Goal: Task Accomplishment & Management: Manage account settings

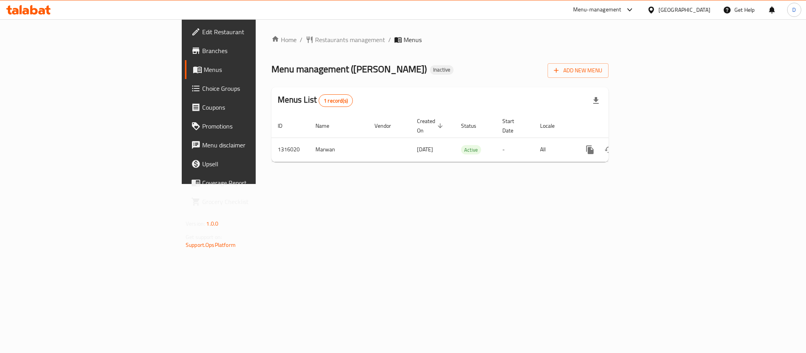
click at [202, 34] on span "Edit Restaurant" at bounding box center [256, 31] width 108 height 9
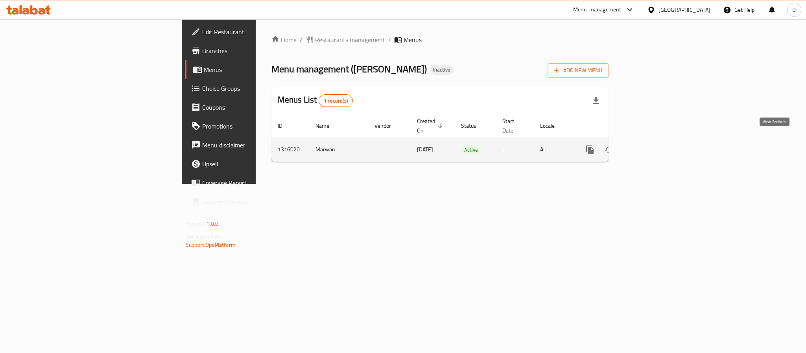
click at [656, 144] on link "enhanced table" at bounding box center [646, 149] width 19 height 19
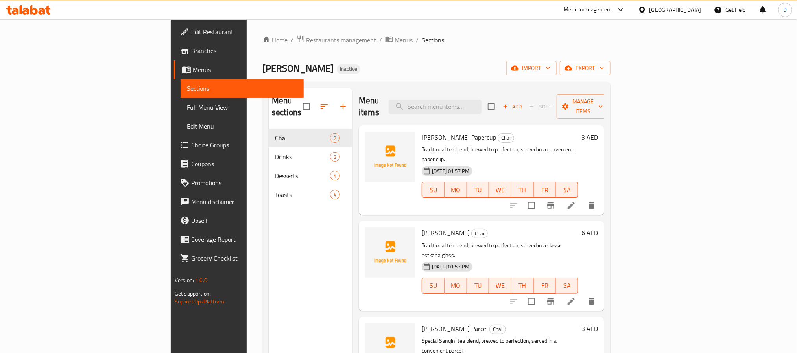
click at [187, 107] on span "Full Menu View" at bounding box center [242, 107] width 111 height 9
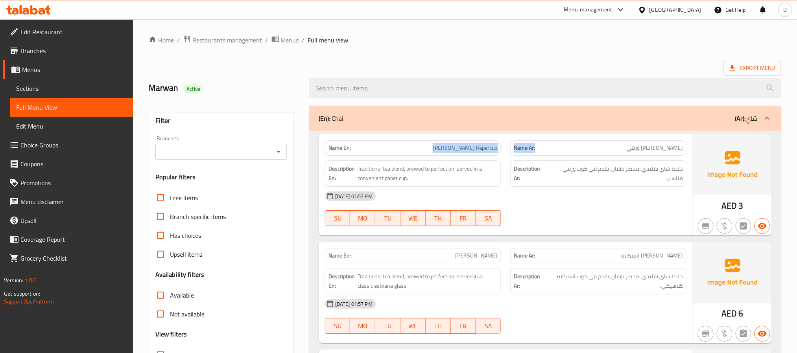
drag, startPoint x: 495, startPoint y: 137, endPoint x: 564, endPoint y: 147, distance: 69.9
click at [616, 212] on div "06-10-2025 01:57 PM SU MO TU WE TH FR SA" at bounding box center [505, 209] width 371 height 44
click at [647, 224] on div at bounding box center [598, 225] width 186 height 9
click at [656, 202] on div "06-10-2025 01:57 PM" at bounding box center [505, 196] width 371 height 19
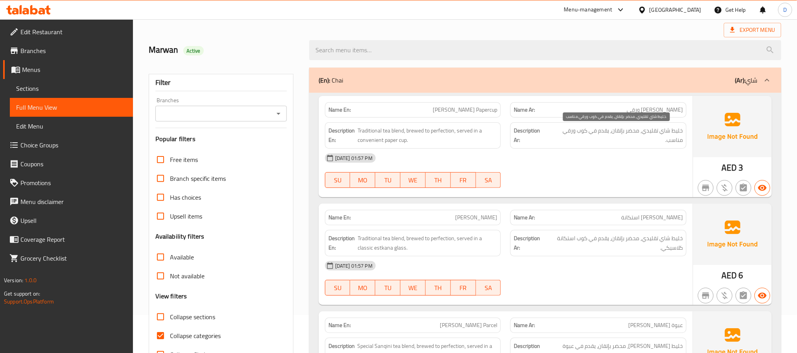
scroll to position [59, 0]
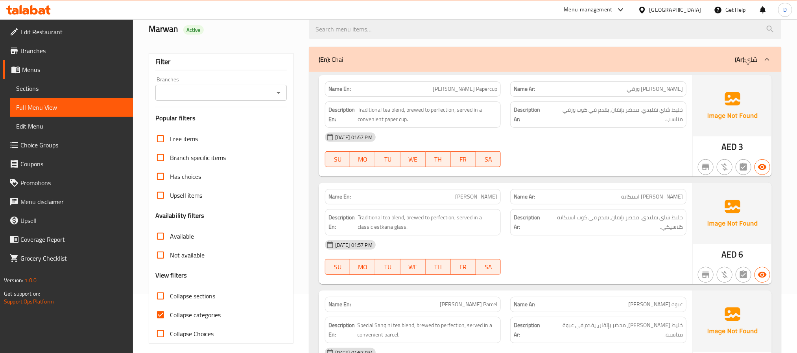
click at [616, 156] on div "06-10-2025 01:57 PM SU MO TU WE TH FR SA" at bounding box center [505, 150] width 371 height 44
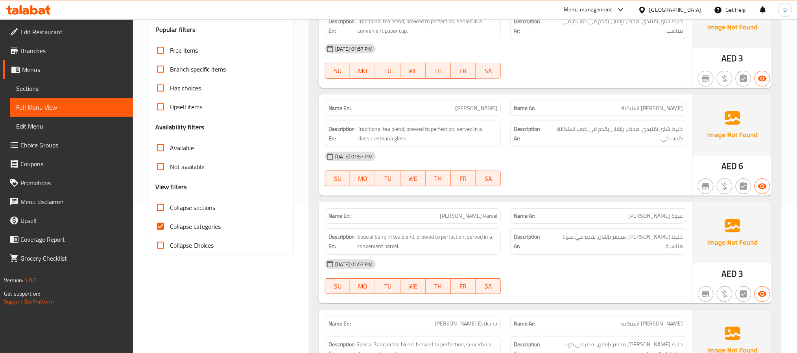
scroll to position [177, 0]
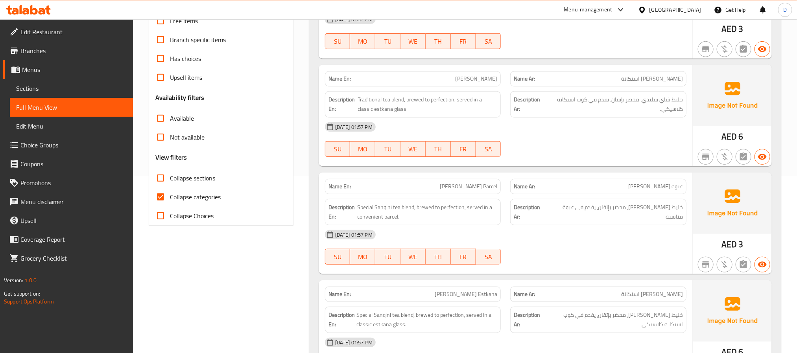
click at [669, 126] on div "06-10-2025 01:57 PM" at bounding box center [505, 127] width 371 height 19
click at [493, 188] on span "Chai Sanqini Parcel" at bounding box center [468, 186] width 57 height 8
copy span "Chai Sanqini Parcel"
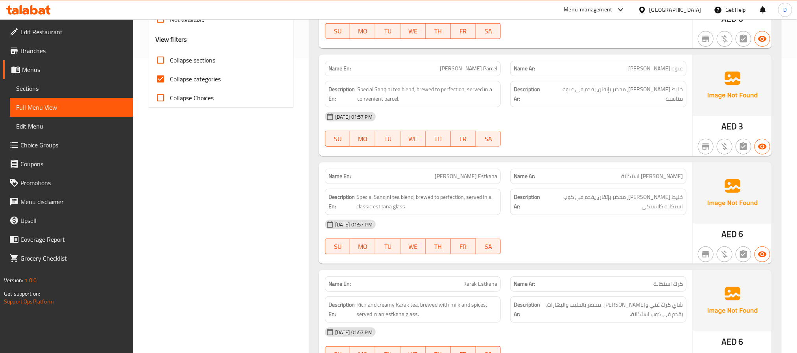
click at [612, 126] on div "06-10-2025 01:57 PM" at bounding box center [505, 116] width 371 height 19
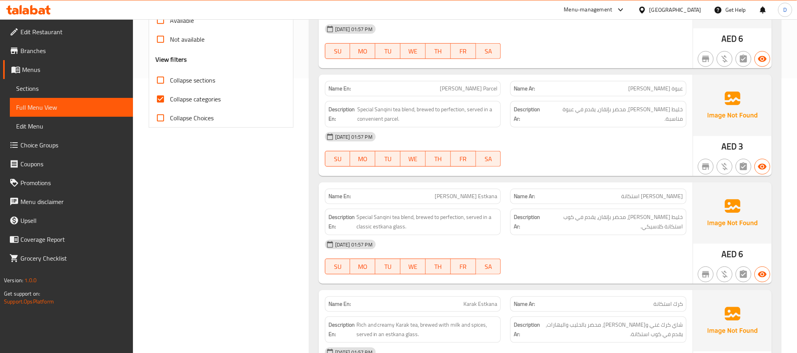
scroll to position [295, 0]
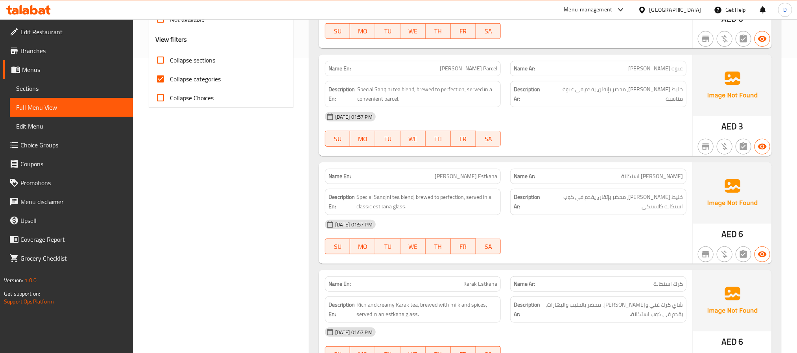
click at [573, 151] on div at bounding box center [598, 146] width 186 height 9
click at [574, 156] on div "Name En: Chai Sanqini Parcel Name Ar: عبوة شاي سنجيني Description En: Special S…" at bounding box center [506, 105] width 374 height 101
click at [491, 72] on span "Chai Sanqini Parcel" at bounding box center [468, 69] width 57 height 8
copy span "Parcel"
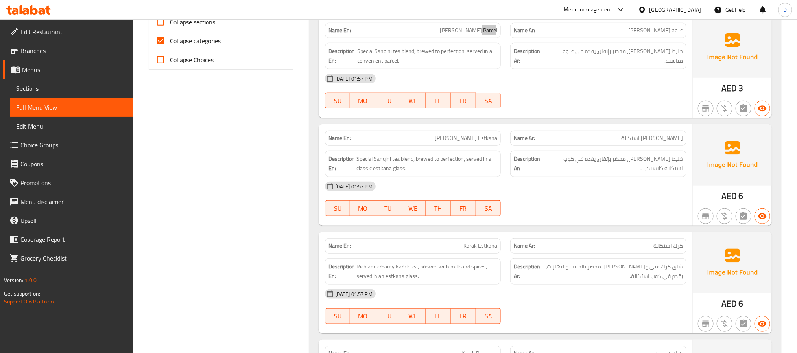
scroll to position [354, 0]
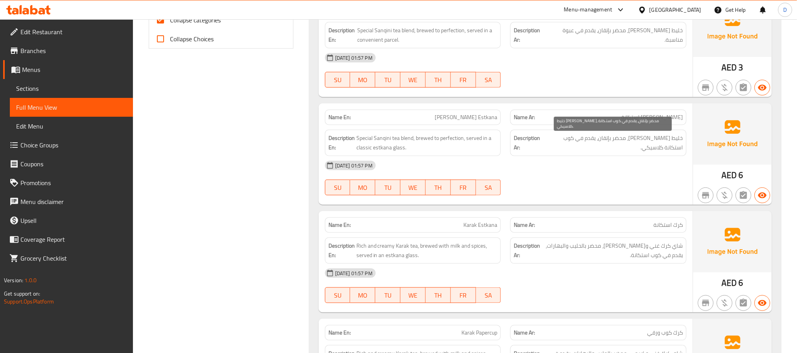
click at [581, 146] on span "خليط شاي سنجيني سبيشيال، محضر بإتقان، يقدم في كوب استكانة كلاسيكي." at bounding box center [613, 142] width 139 height 19
click at [579, 142] on span "خليط شاي سنجيني سبيشيال، محضر بإتقان، يقدم في كوب استكانة كلاسيكي." at bounding box center [613, 142] width 139 height 19
click at [594, 182] on div "06-10-2025 01:57 PM SU MO TU WE TH FR SA" at bounding box center [505, 178] width 371 height 44
click at [581, 138] on span "خليط شاي سنجيني سبيشيال، محضر بإتقان، يقدم في كوب استكانة كلاسيكي." at bounding box center [613, 142] width 139 height 19
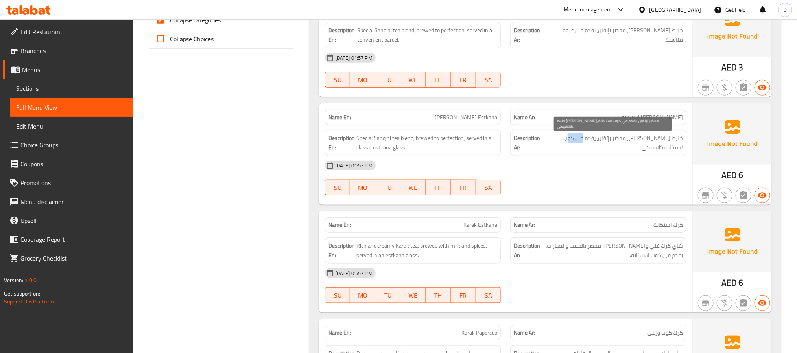
click at [581, 138] on span "خليط شاي سنجيني سبيشيال، محضر بإتقان، يقدم في كوب استكانة كلاسيكي." at bounding box center [613, 142] width 139 height 19
click at [601, 188] on div "06-10-2025 01:57 PM SU MO TU WE TH FR SA" at bounding box center [505, 178] width 371 height 44
click at [576, 143] on span "خليط شاي سنجيني سبيشيال، محضر بإتقان، يقدم في كوب استكانة كلاسيكي." at bounding box center [613, 142] width 139 height 19
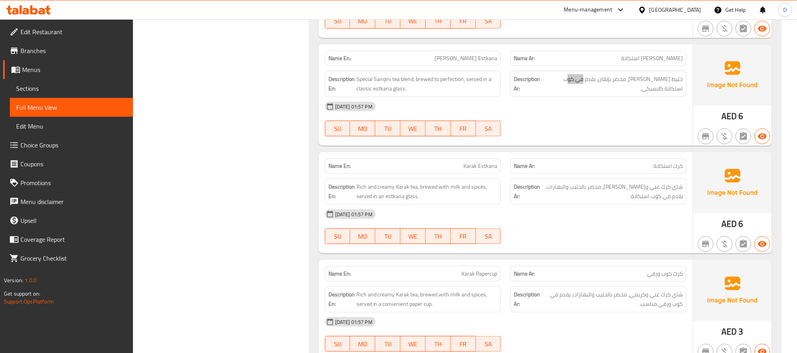
scroll to position [472, 0]
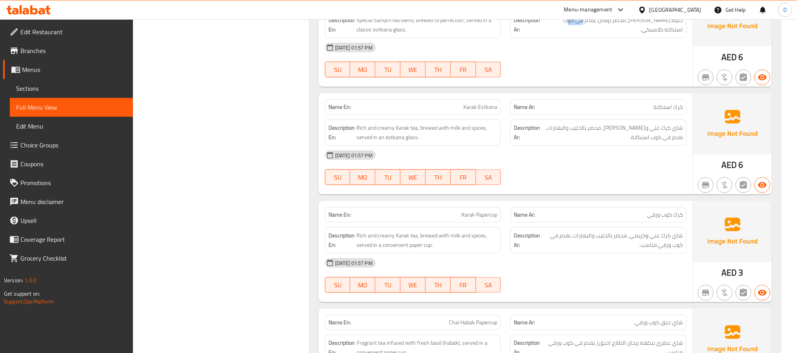
click at [651, 164] on div "06-10-2025 01:57 PM" at bounding box center [505, 155] width 371 height 19
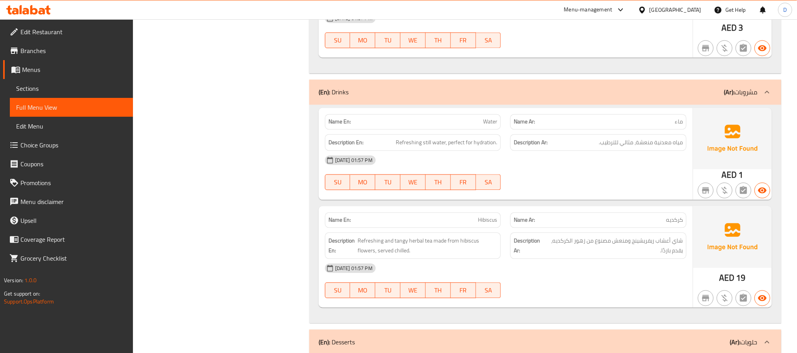
scroll to position [826, 0]
click at [663, 189] on div "06-10-2025 01:57 PM SU MO TU WE TH FR SA" at bounding box center [505, 171] width 371 height 44
click at [645, 177] on div "06-10-2025 01:57 PM SU MO TU WE TH FR SA" at bounding box center [505, 171] width 371 height 44
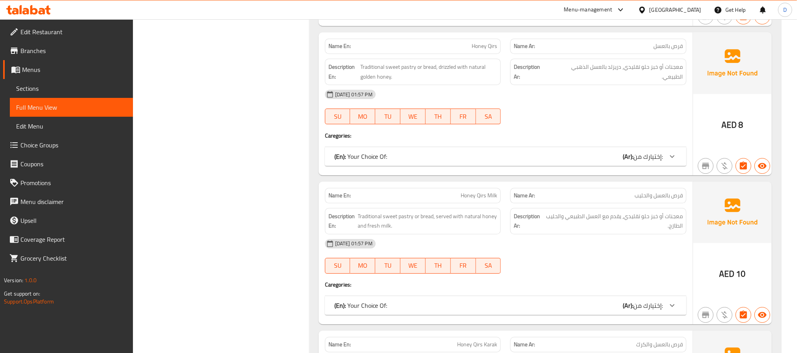
scroll to position [1204, 0]
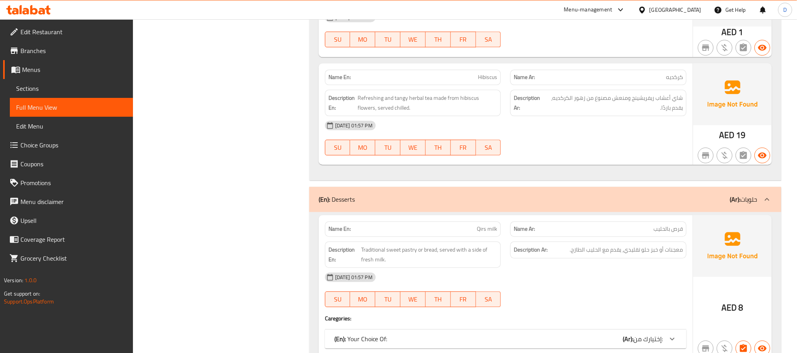
click at [597, 150] on div "06-10-2025 01:57 PM SU MO TU WE TH FR SA" at bounding box center [505, 138] width 371 height 44
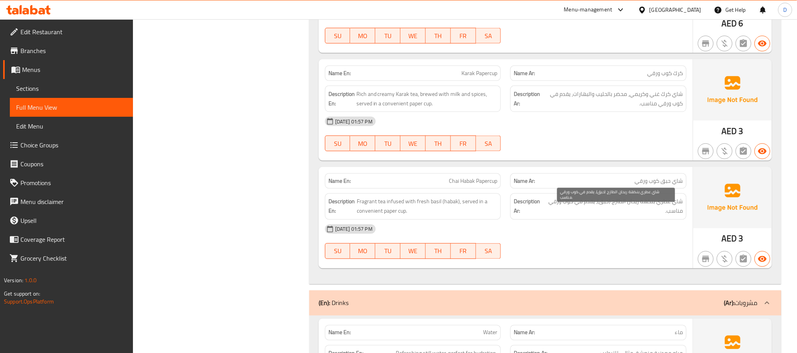
scroll to position [260, 0]
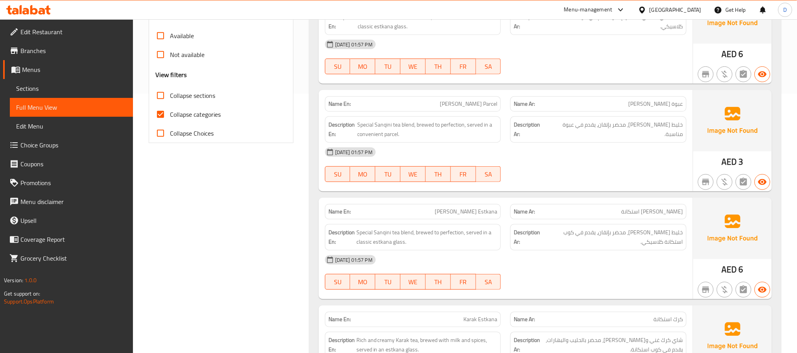
click at [196, 111] on span "Collapse categories" at bounding box center [195, 114] width 51 height 9
click at [170, 111] on input "Collapse categories" at bounding box center [160, 114] width 19 height 19
checkbox input "false"
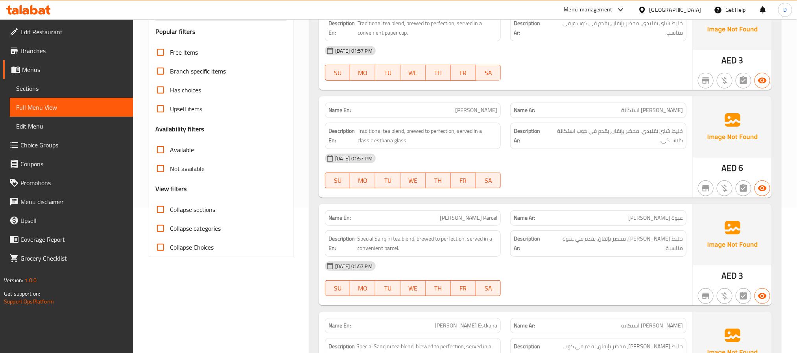
scroll to position [0, 0]
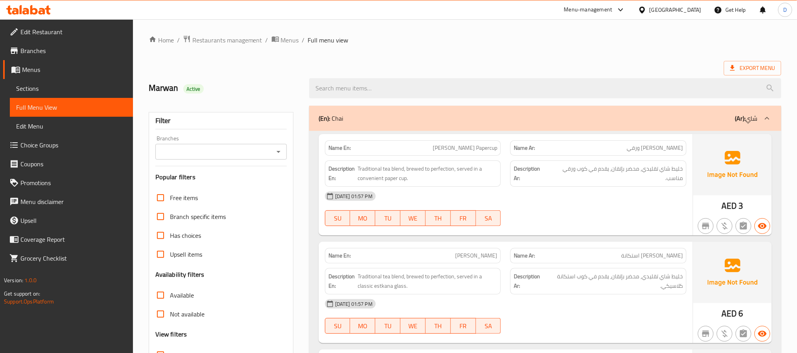
click at [632, 114] on div "(En): Chai (Ar): شاي" at bounding box center [538, 118] width 439 height 9
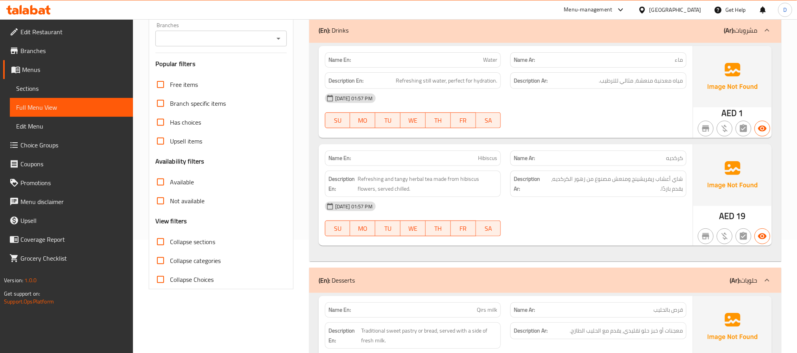
scroll to position [118, 0]
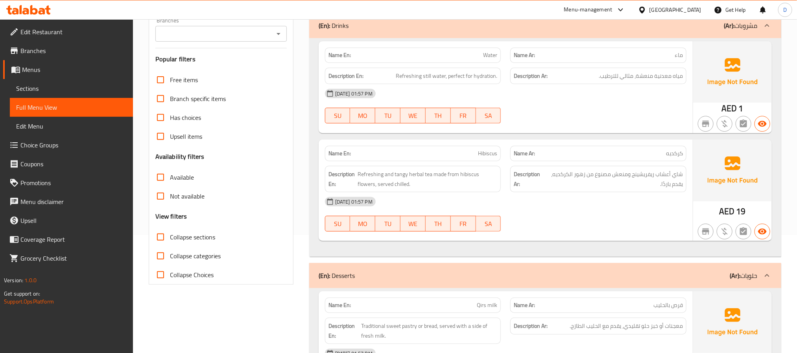
click at [597, 35] on div "(En): Drinks (Ar): مشروبات" at bounding box center [545, 25] width 472 height 25
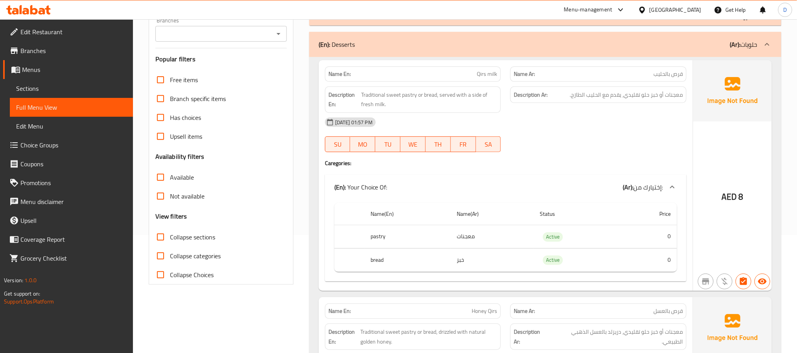
click at [563, 123] on div "06-10-2025 01:57 PM" at bounding box center [505, 122] width 371 height 19
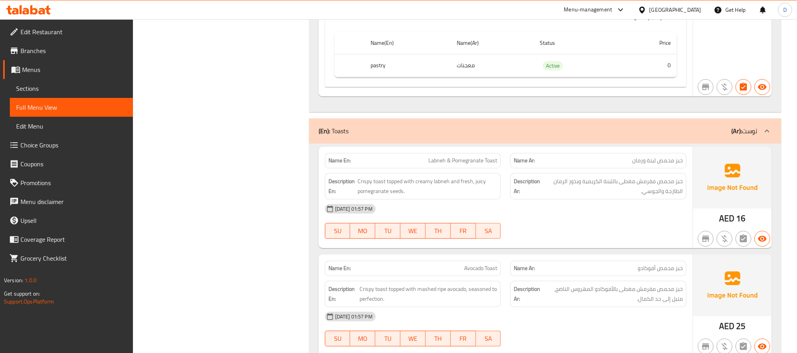
scroll to position [1003, 0]
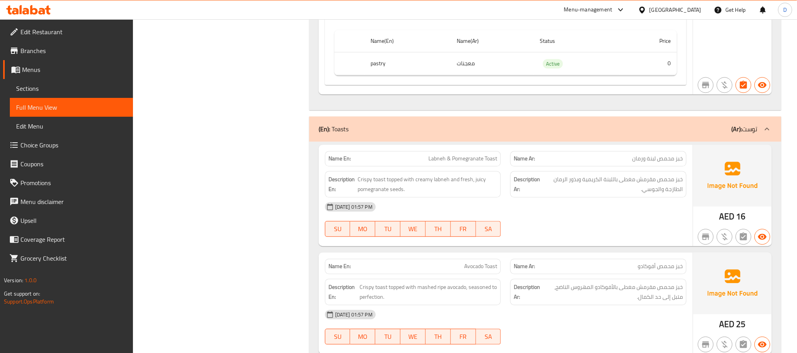
click at [597, 216] on div "06-10-2025 01:57 PM" at bounding box center [505, 206] width 371 height 19
click at [534, 216] on div "06-10-2025 01:57 PM" at bounding box center [505, 206] width 371 height 19
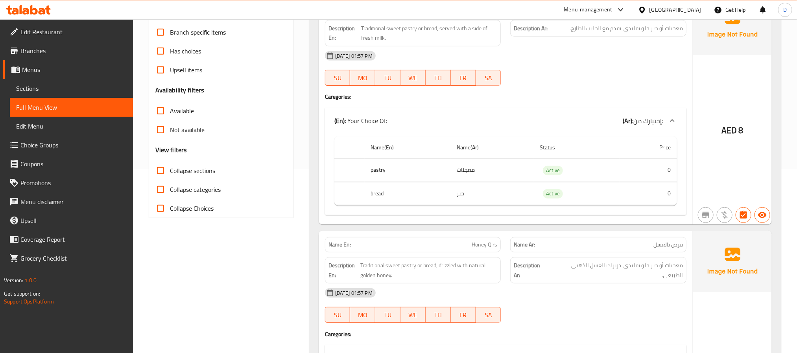
scroll to position [0, 0]
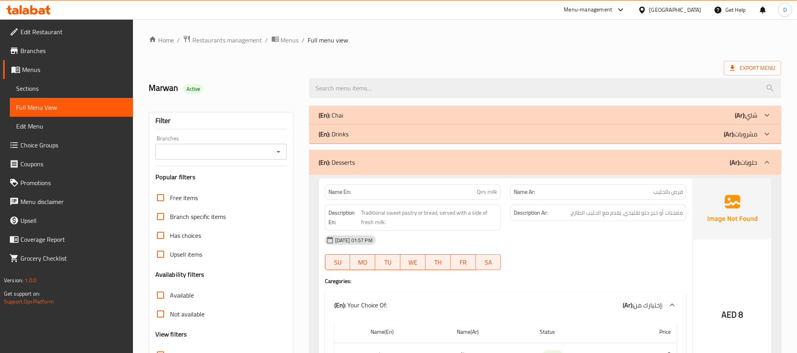
drag, startPoint x: 575, startPoint y: 140, endPoint x: 575, endPoint y: 166, distance: 26.0
click at [575, 140] on div "(En): Drinks (Ar): مشروبات" at bounding box center [545, 134] width 472 height 19
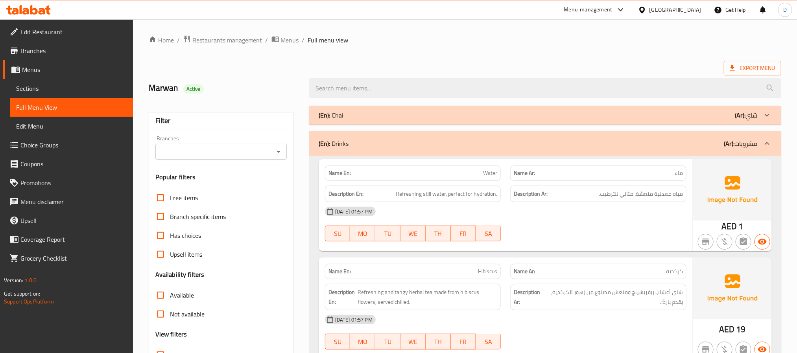
scroll to position [59, 0]
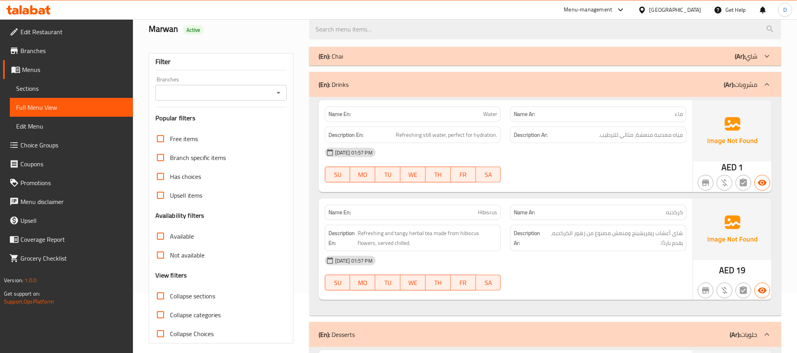
click at [589, 270] on div "06-10-2025 01:57 PM" at bounding box center [505, 260] width 371 height 19
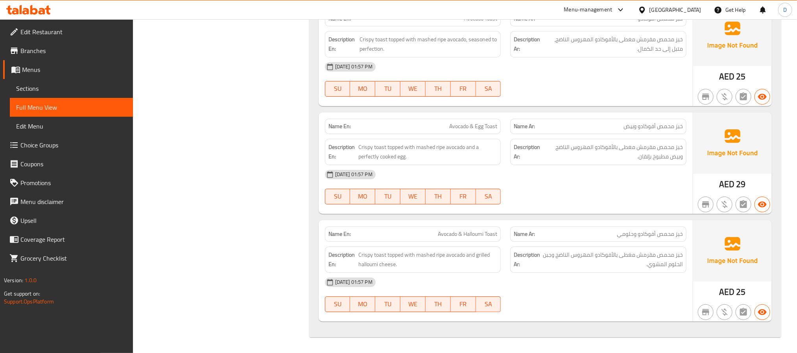
scroll to position [1491, 0]
click at [576, 297] on div "06-10-2025 01:57 PM SU MO TU WE TH FR SA" at bounding box center [505, 295] width 371 height 44
click at [645, 276] on div "06-10-2025 01:57 PM" at bounding box center [505, 282] width 371 height 19
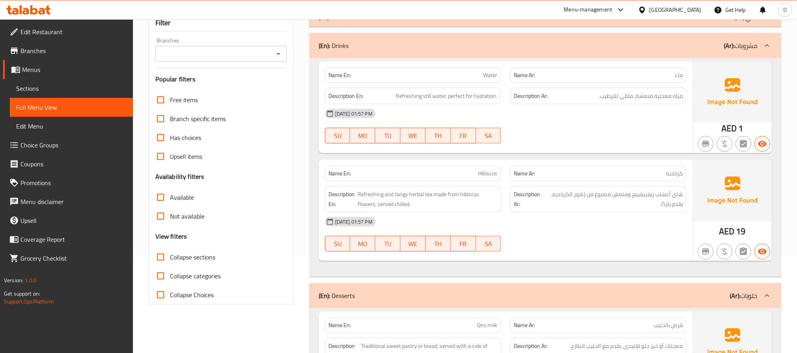
scroll to position [0, 0]
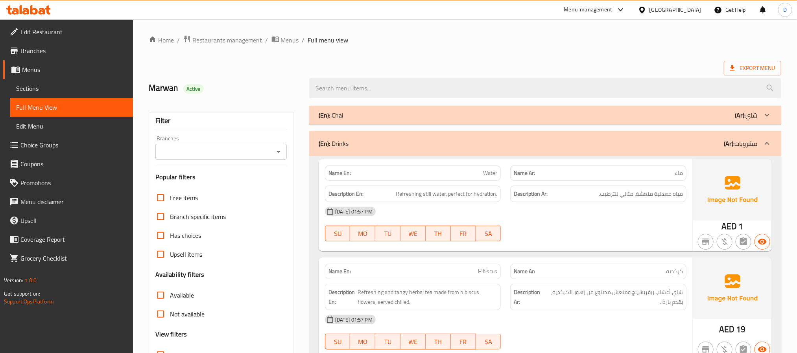
click at [417, 124] on div "(En): Chai (Ar): شاي" at bounding box center [545, 115] width 472 height 19
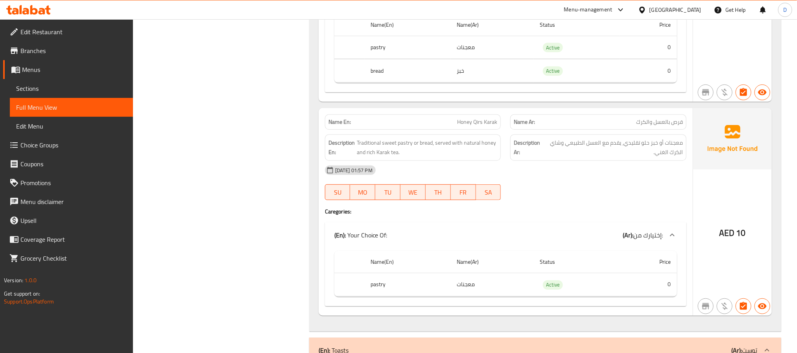
scroll to position [1770, 0]
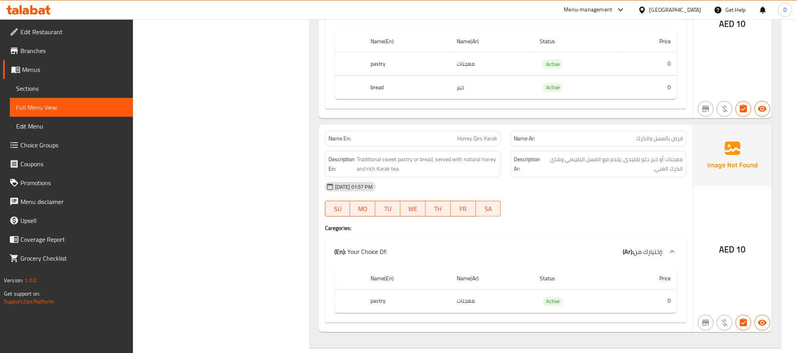
click at [490, 143] on span "Honey Qirs Karak" at bounding box center [477, 139] width 40 height 8
copy span "Honey Qirs Karak"
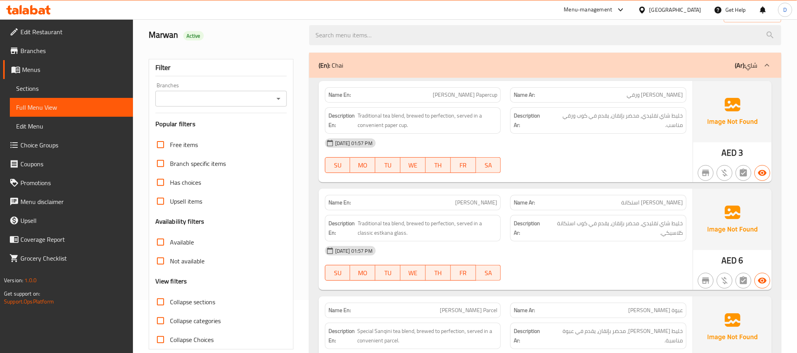
scroll to position [0, 0]
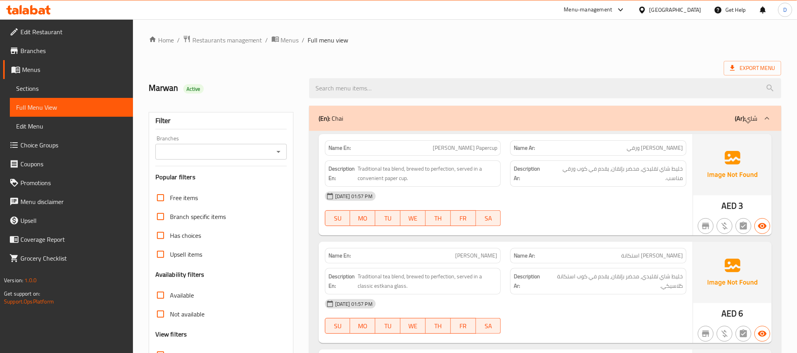
click at [46, 89] on span "Sections" at bounding box center [71, 88] width 111 height 9
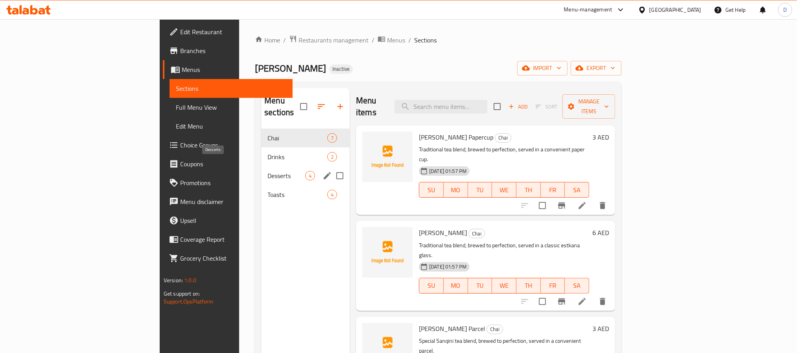
click at [267, 171] on span "Desserts" at bounding box center [286, 175] width 38 height 9
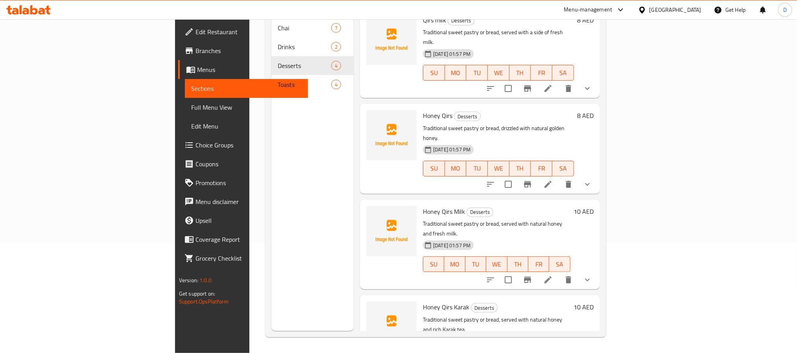
scroll to position [9, 0]
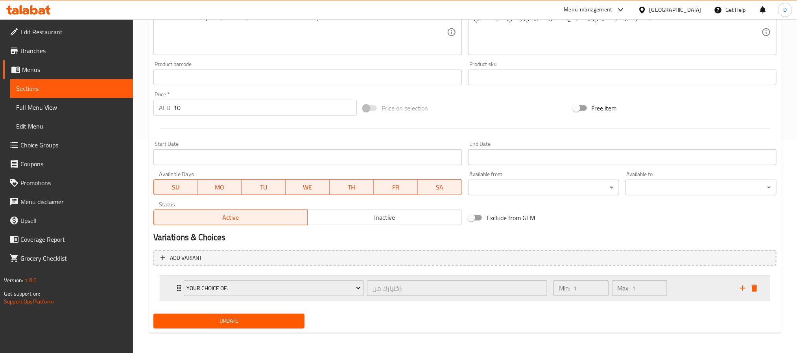
scroll to position [216, 0]
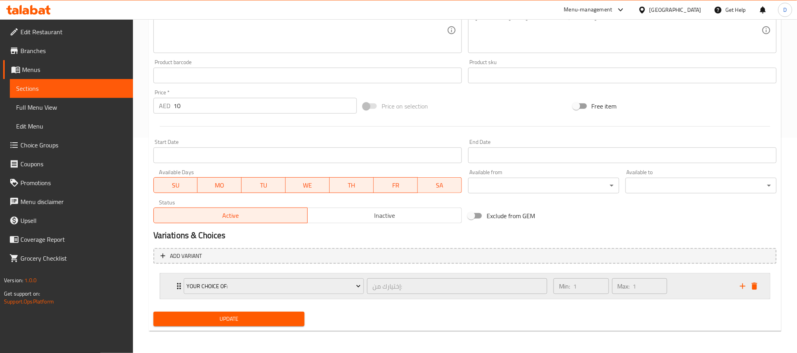
click at [365, 297] on div "Your Choice Of: إختيارك من: ​" at bounding box center [365, 286] width 373 height 25
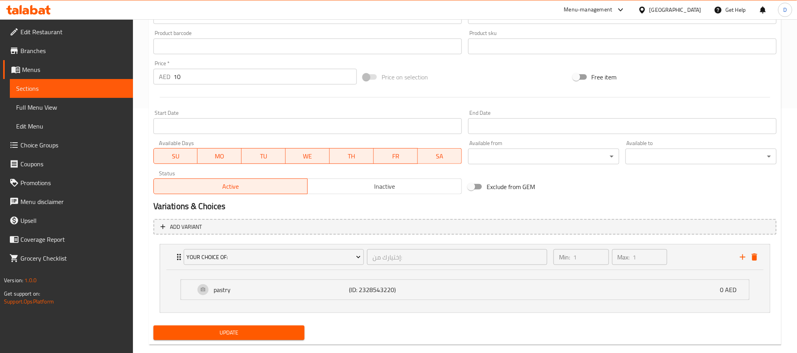
scroll to position [259, 0]
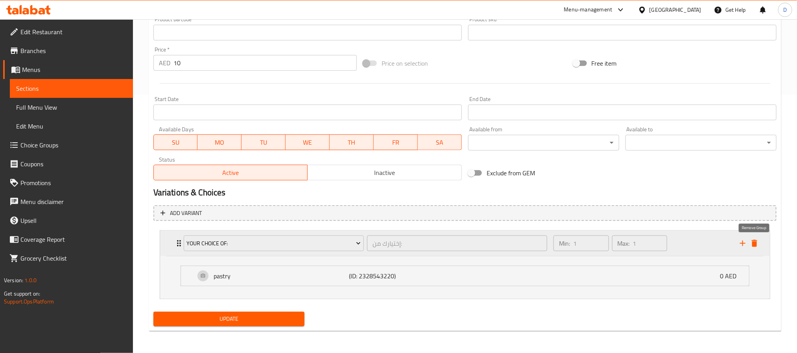
click at [758, 243] on icon "delete" at bounding box center [754, 243] width 9 height 9
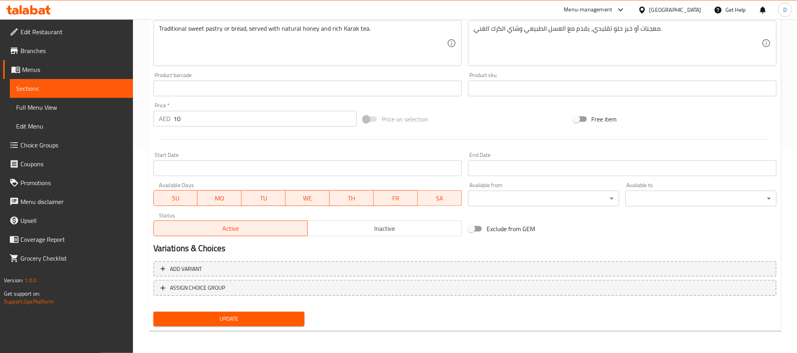
scroll to position [202, 0]
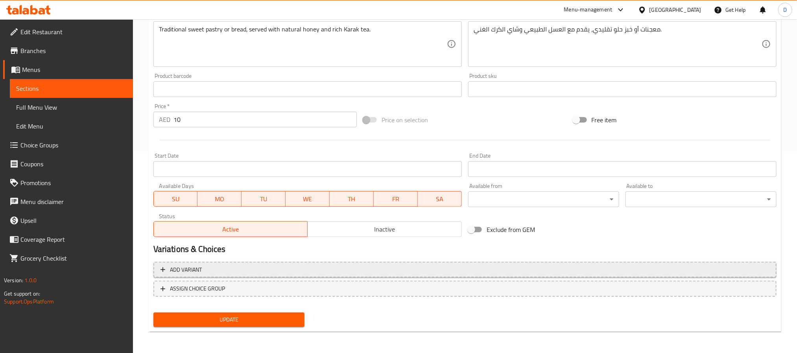
click at [294, 273] on span "Add variant" at bounding box center [464, 270] width 609 height 10
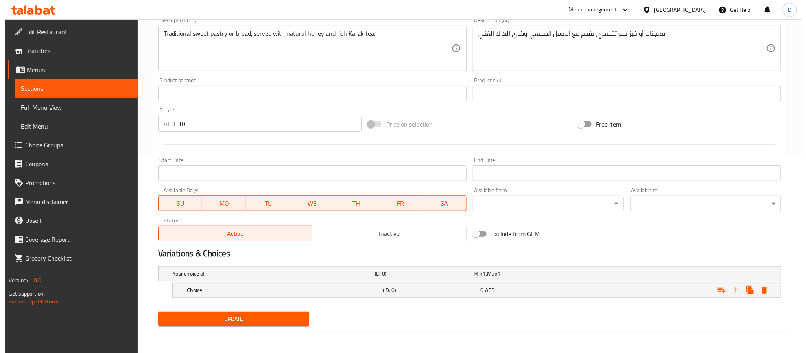
scroll to position [198, 0]
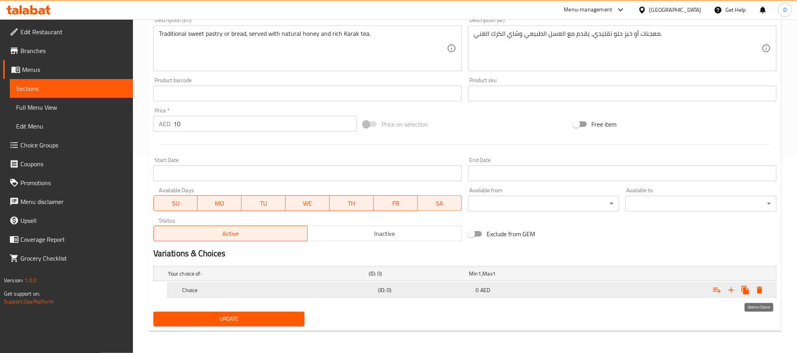
click at [760, 291] on icon "Expand" at bounding box center [760, 290] width 6 height 7
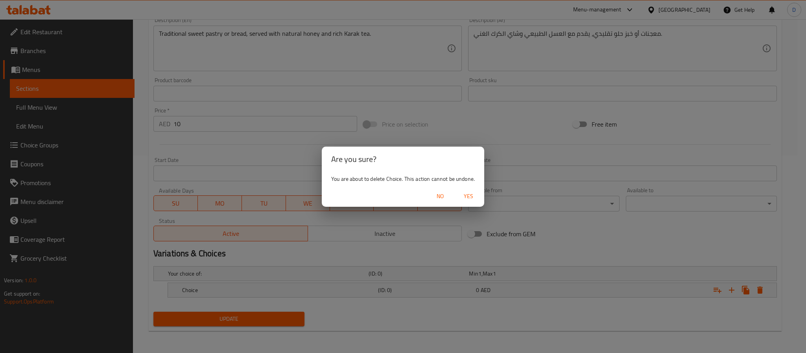
click at [465, 196] on span "Yes" at bounding box center [468, 197] width 19 height 10
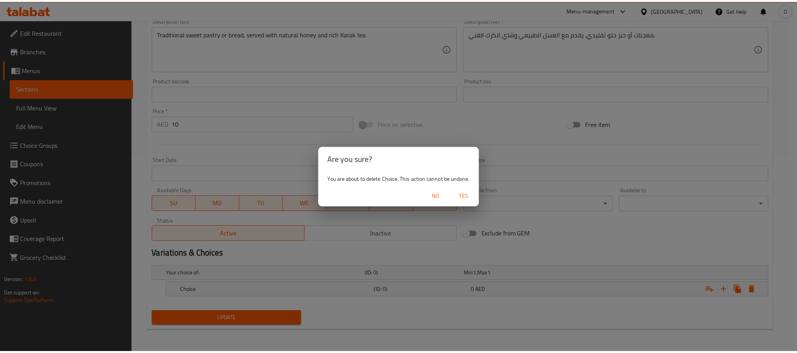
scroll to position [195, 0]
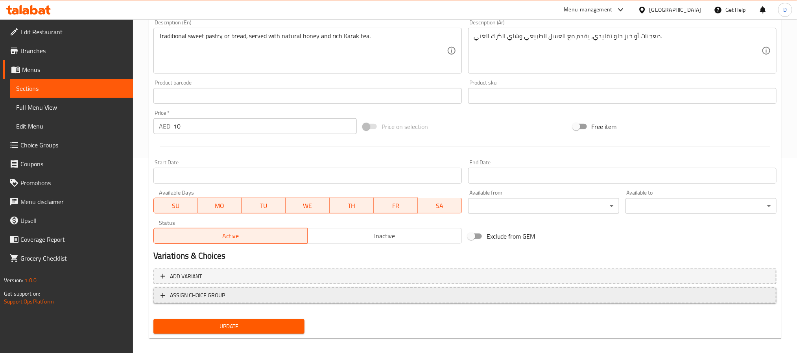
click at [404, 295] on span "ASSIGN CHOICE GROUP" at bounding box center [464, 296] width 609 height 10
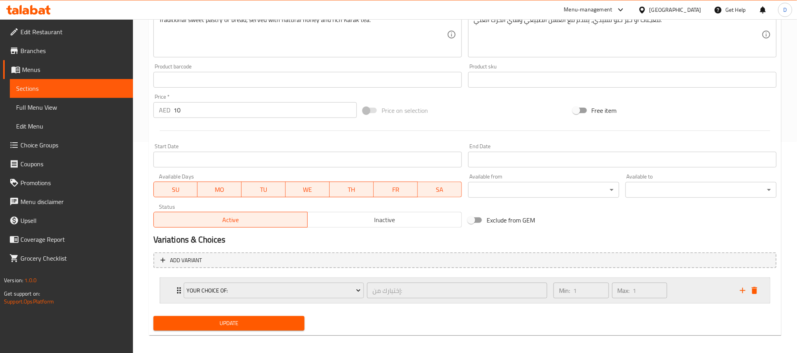
scroll to position [216, 0]
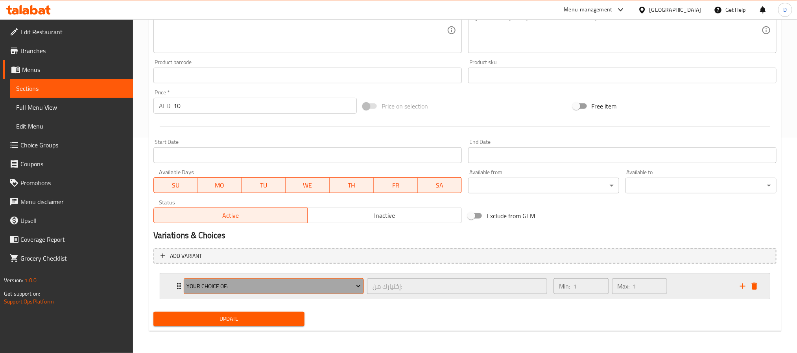
click at [350, 291] on span "Your Choice Of:" at bounding box center [273, 287] width 174 height 10
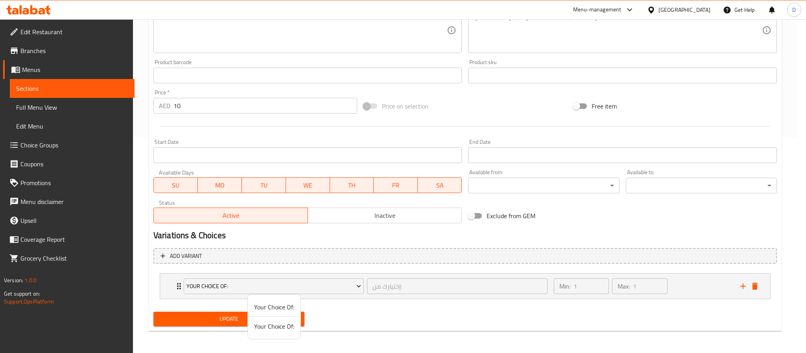
click at [284, 324] on span "Your Choice Of:" at bounding box center [274, 326] width 40 height 9
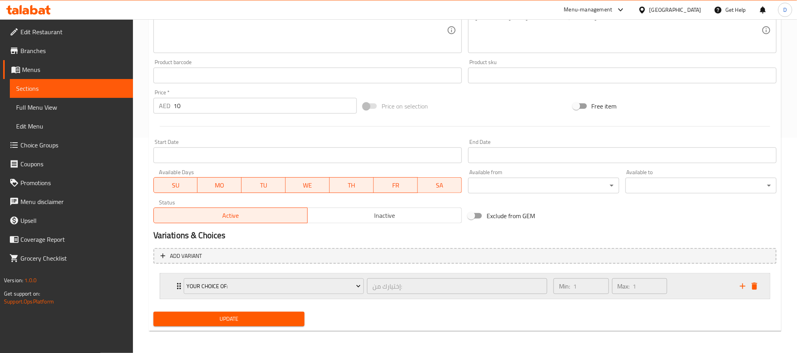
click at [367, 295] on div "إختيارك من: ​" at bounding box center [456, 286] width 183 height 19
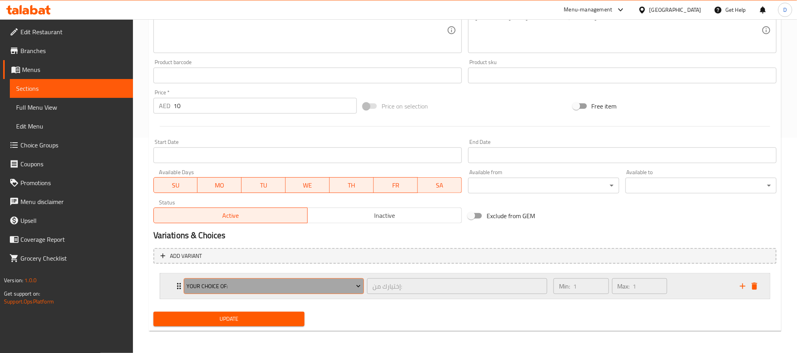
click at [336, 290] on span "Your Choice Of:" at bounding box center [273, 287] width 174 height 10
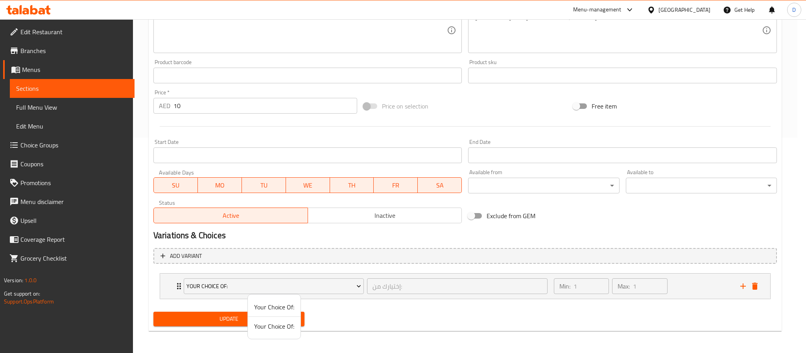
click at [283, 311] on span "Your Choice Of:" at bounding box center [274, 306] width 40 height 9
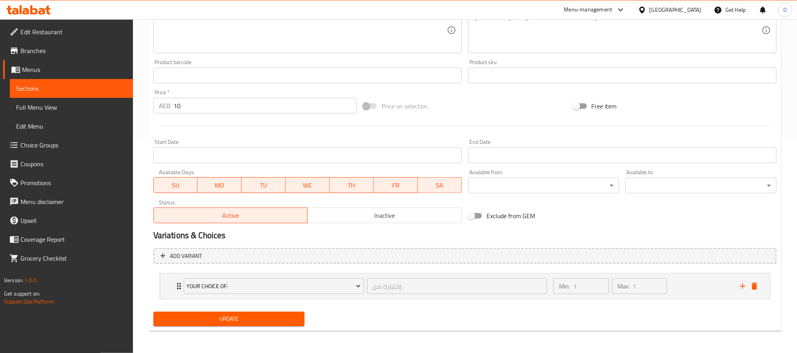
click at [366, 302] on li "Your Choice Of: إختيارك من: ​ Min: 1 ​ Max: 1 ​ pastry (ID: 2328543218) 0 AED N…" at bounding box center [464, 286] width 623 height 32
click at [372, 300] on li "Your Choice Of: إختيارك من: ​ Min: 1 ​ Max: 1 ​ pastry (ID: 2328543218) 0 AED N…" at bounding box center [464, 286] width 623 height 32
click at [557, 297] on div "Min: 1 ​ Max: 1 ​" at bounding box center [610, 286] width 120 height 22
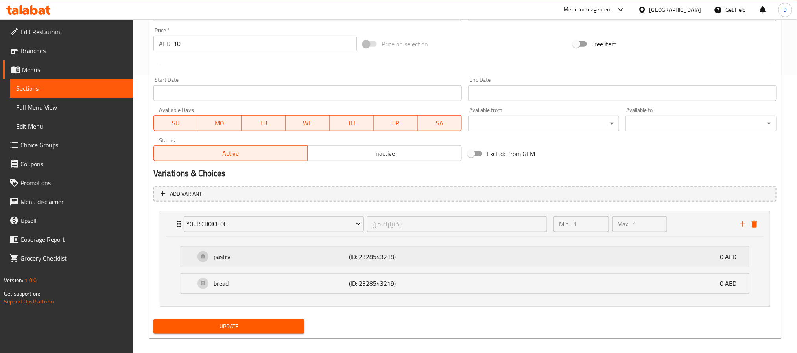
scroll to position [286, 0]
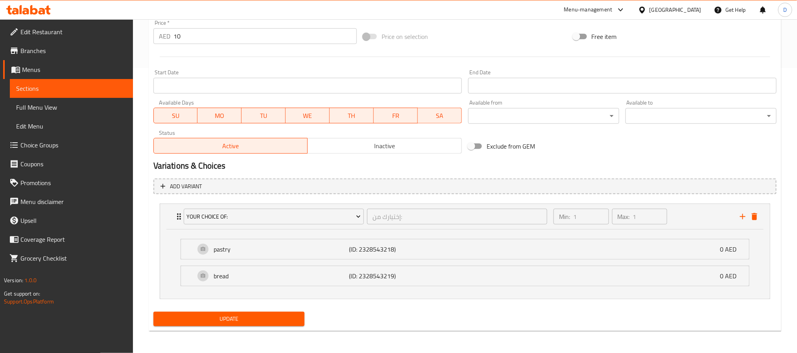
click at [285, 319] on span "Update" at bounding box center [229, 319] width 138 height 10
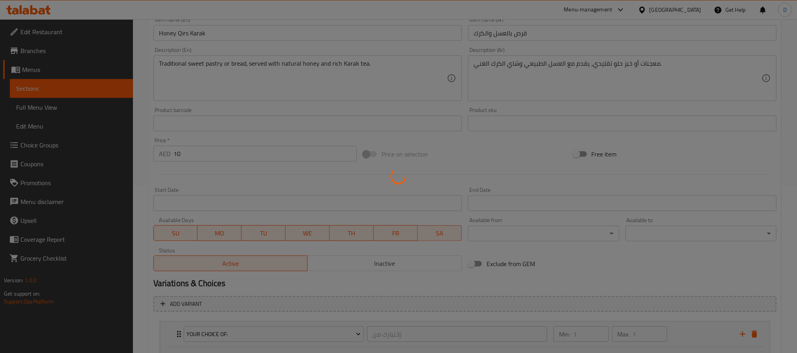
scroll to position [0, 0]
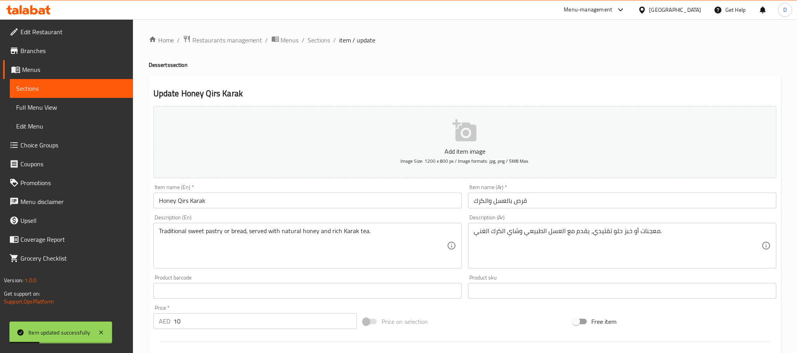
drag, startPoint x: 327, startPoint y: 42, endPoint x: 304, endPoint y: 16, distance: 34.6
click at [327, 42] on span "Sections" at bounding box center [319, 39] width 22 height 9
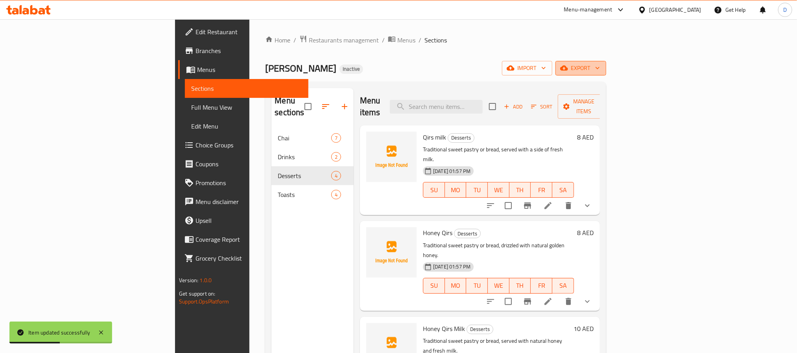
click at [600, 66] on span "export" at bounding box center [581, 68] width 38 height 10
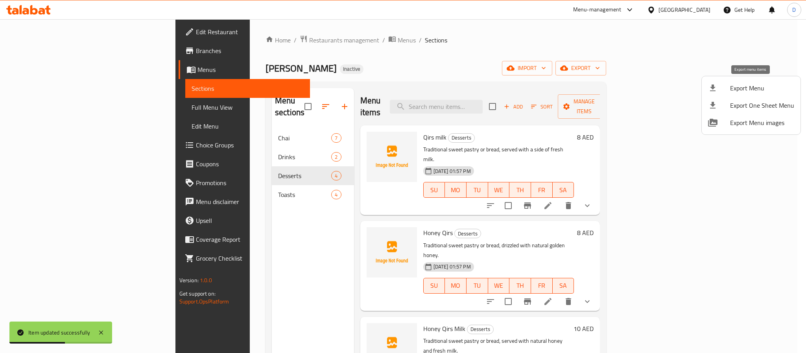
click at [753, 89] on span "Export Menu" at bounding box center [762, 87] width 64 height 9
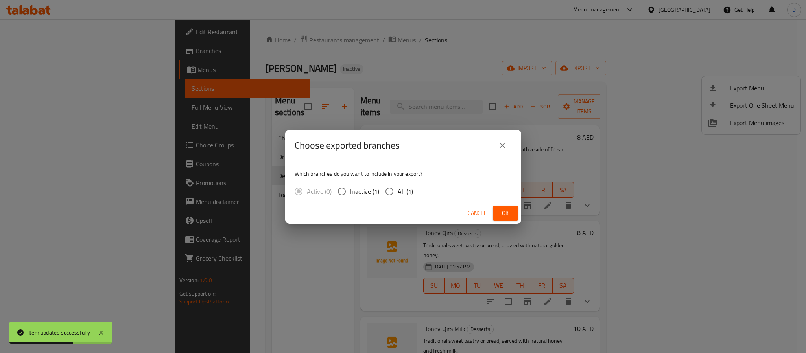
click at [511, 208] on button "Ok" at bounding box center [505, 213] width 25 height 15
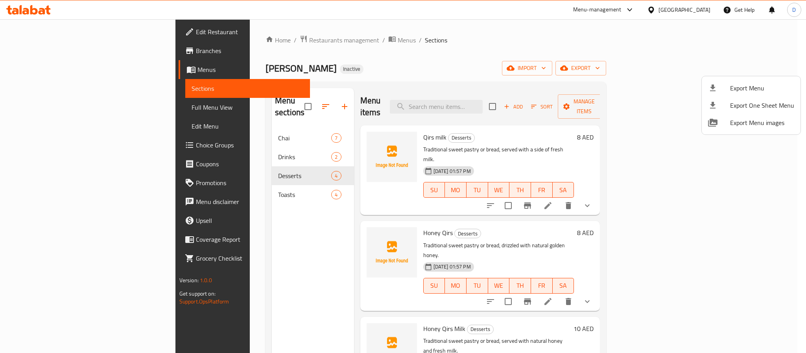
click at [523, 300] on div at bounding box center [403, 176] width 806 height 353
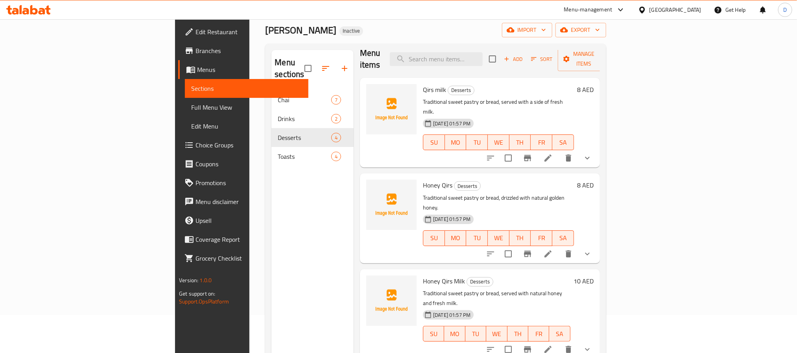
scroll to position [110, 0]
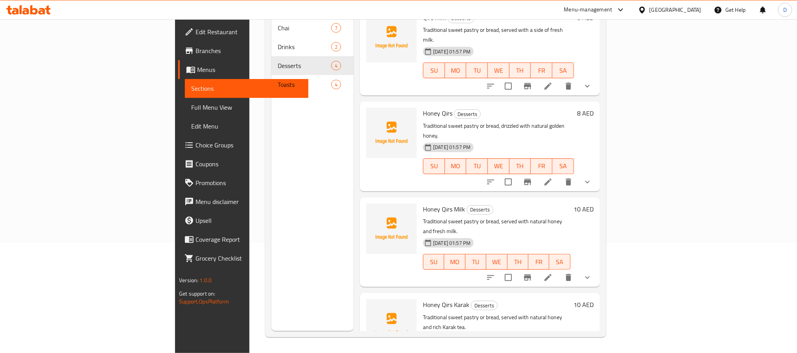
click at [423, 299] on span "Honey Qirs Karak" at bounding box center [446, 305] width 46 height 12
copy h6 "Honey Qirs Karak"
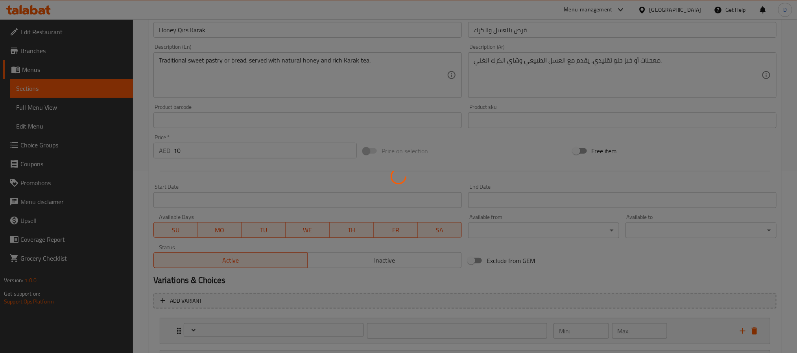
scroll to position [260, 0]
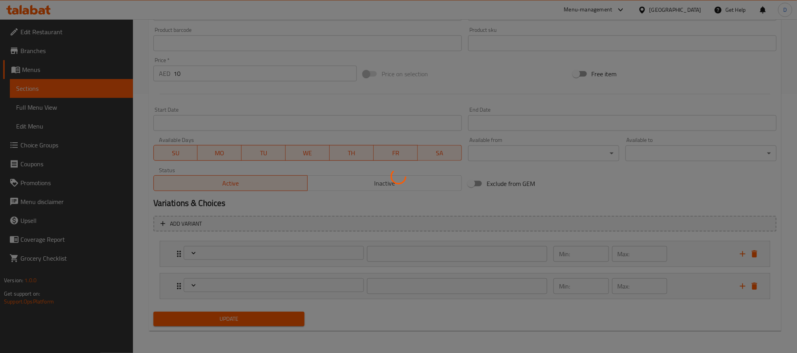
type input "إختيارك من:"
type input "1"
type input "إختيارك من:"
type input "1"
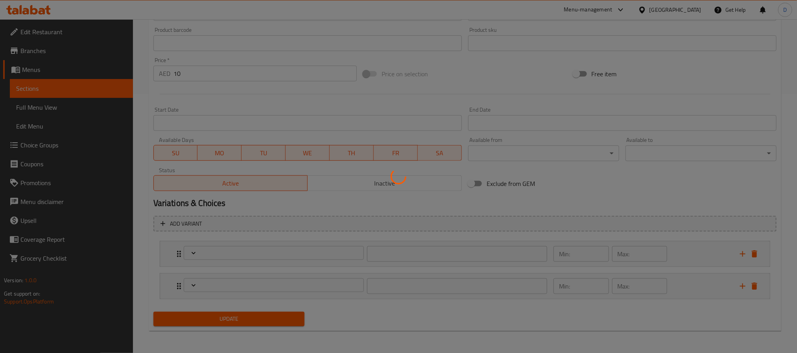
type input "1"
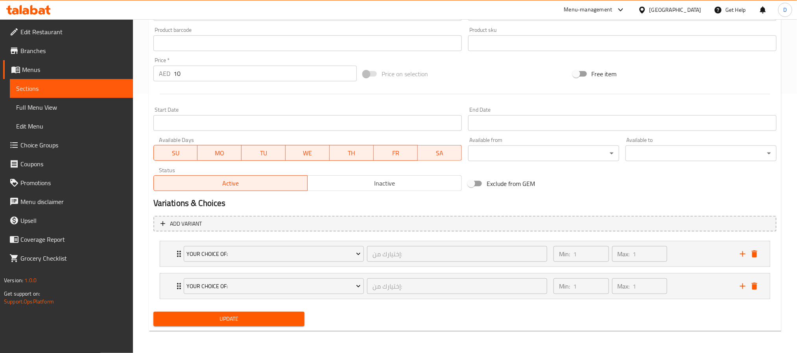
scroll to position [260, 0]
click at [681, 294] on div "Min: 1 ​ Max: 1 ​" at bounding box center [642, 286] width 186 height 25
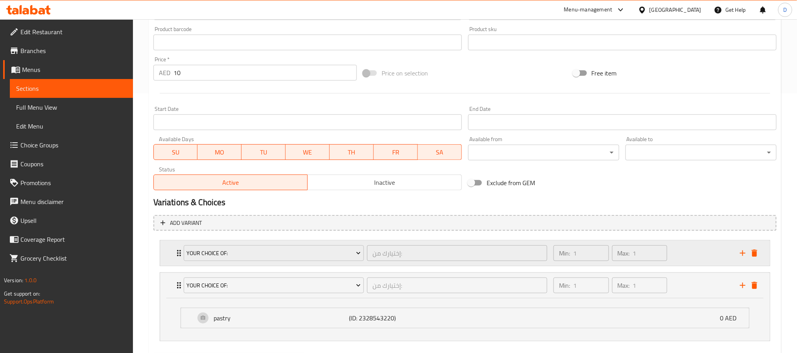
click at [673, 253] on div "Min: 1 ​ Max: 1 ​" at bounding box center [642, 253] width 186 height 25
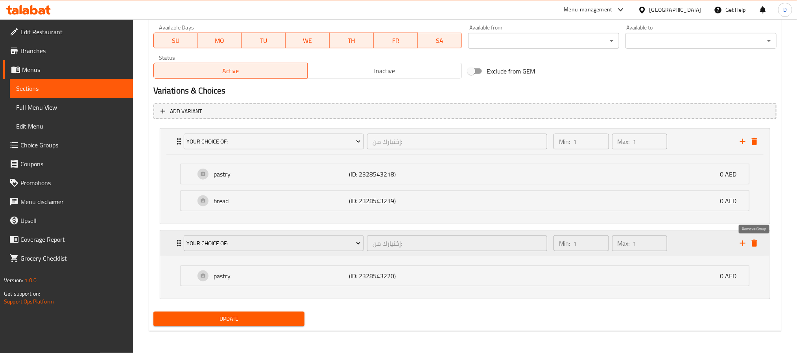
click at [752, 248] on button "delete" at bounding box center [754, 244] width 12 height 12
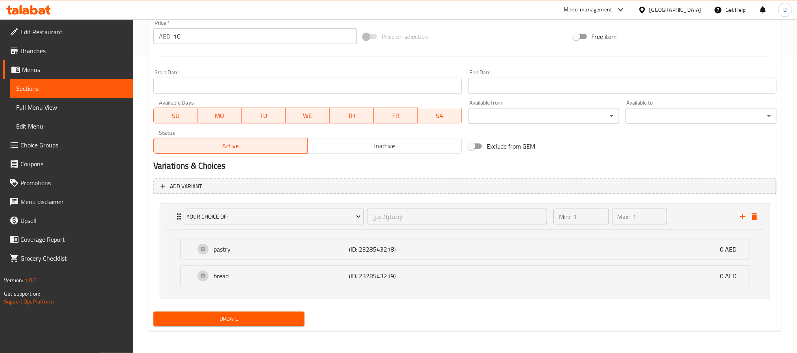
scroll to position [298, 0]
click at [294, 324] on span "Update" at bounding box center [229, 319] width 138 height 10
click at [221, 278] on p "bread" at bounding box center [282, 275] width 136 height 9
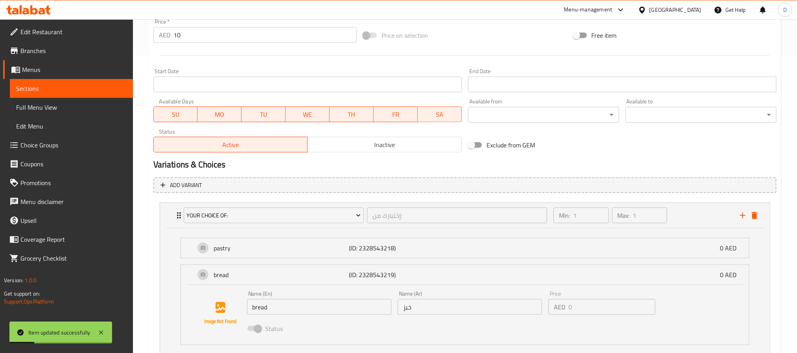
click at [260, 311] on input "bread" at bounding box center [319, 307] width 144 height 16
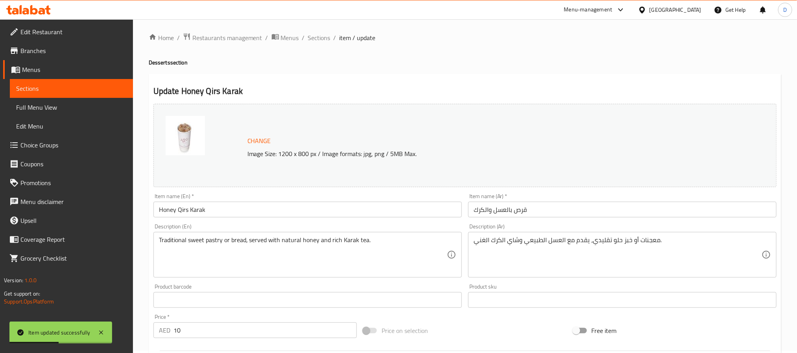
scroll to position [0, 0]
click at [323, 45] on span "Sections" at bounding box center [319, 39] width 22 height 9
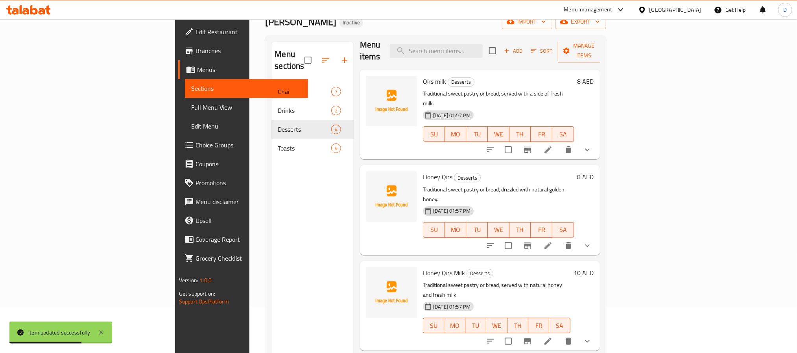
scroll to position [110, 0]
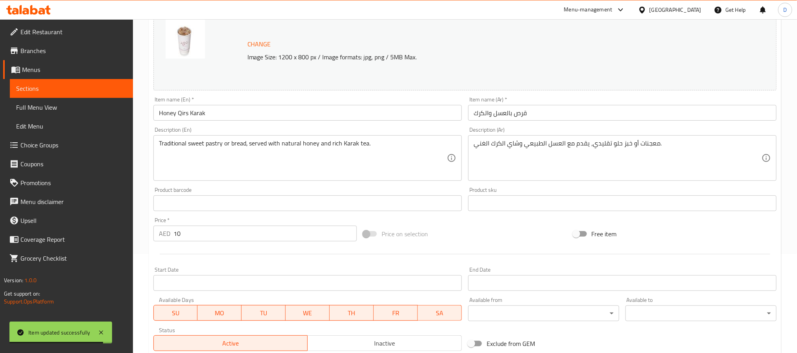
scroll to position [227, 0]
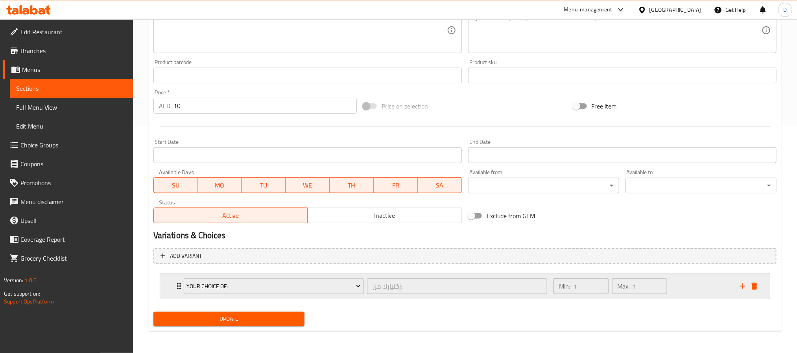
click at [695, 289] on div "Min: 1 ​ Max: 1 ​" at bounding box center [642, 286] width 186 height 25
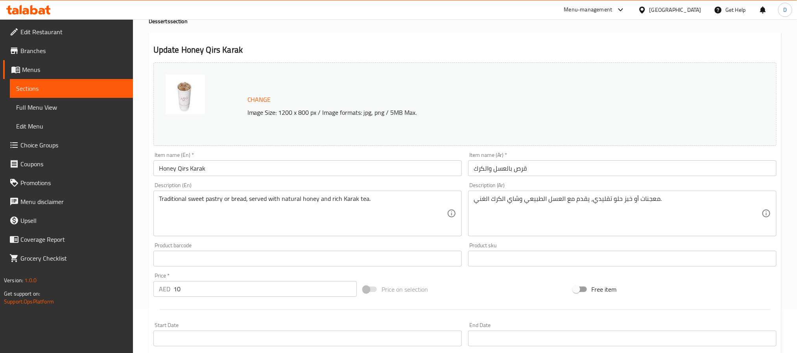
scroll to position [0, 0]
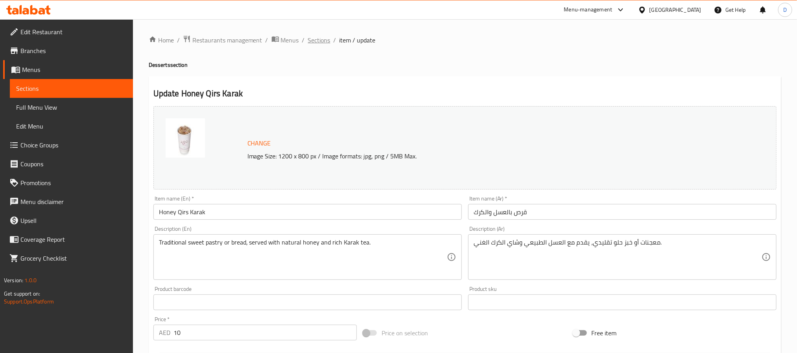
click at [316, 44] on span "Sections" at bounding box center [319, 39] width 22 height 9
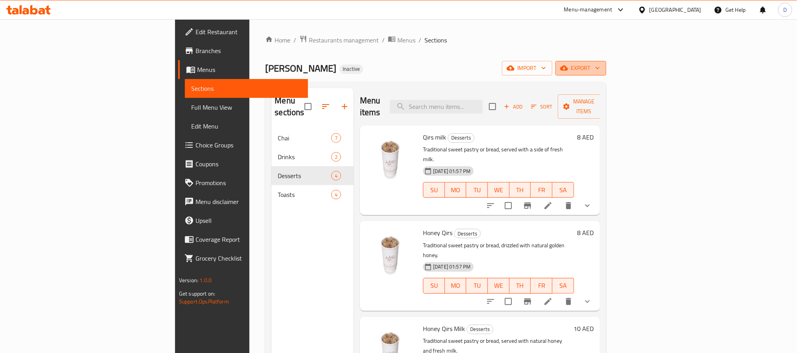
click at [600, 63] on span "export" at bounding box center [581, 68] width 38 height 10
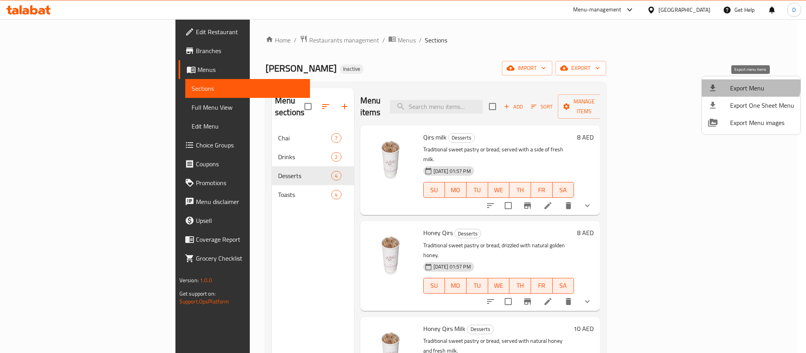
click at [741, 82] on li "Export Menu" at bounding box center [751, 87] width 99 height 17
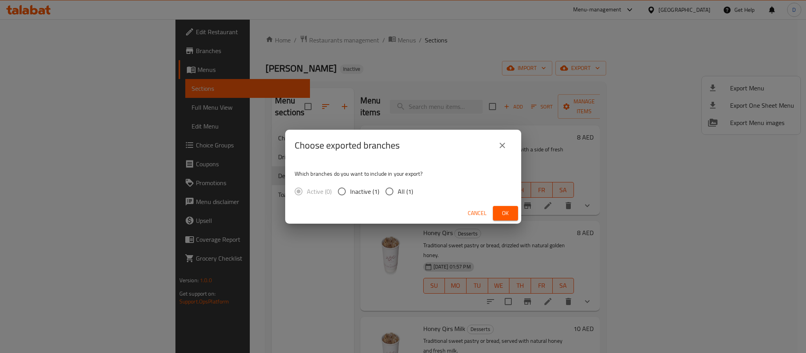
click at [511, 213] on span "Ok" at bounding box center [505, 213] width 13 height 10
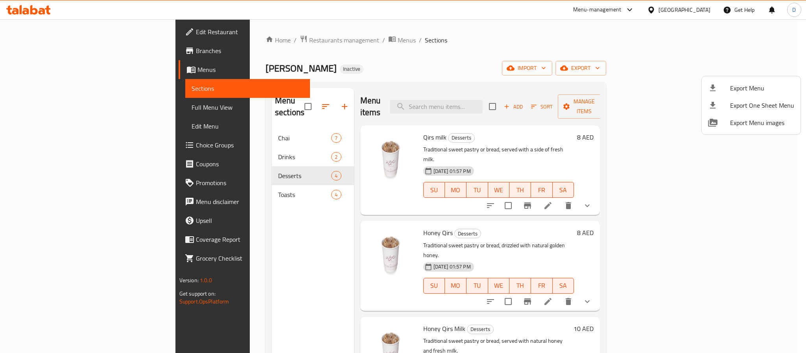
click at [680, 8] on div at bounding box center [403, 176] width 806 height 353
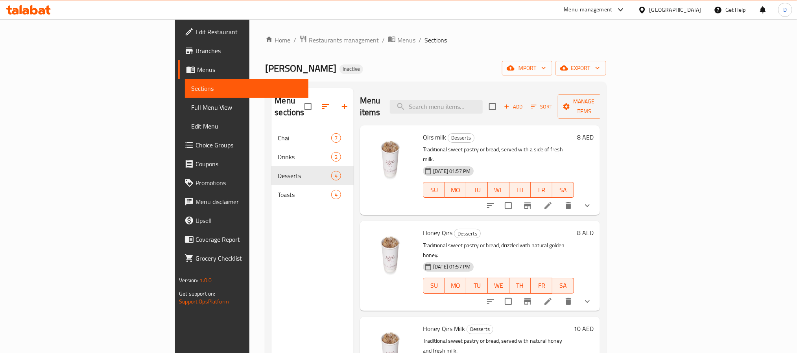
click at [671, 8] on div "[GEOGRAPHIC_DATA]" at bounding box center [675, 10] width 52 height 9
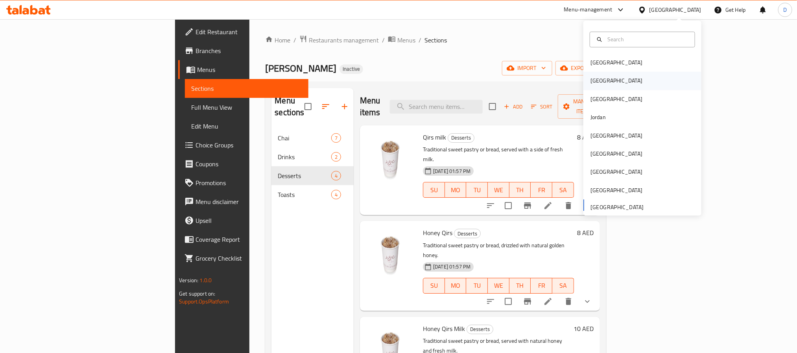
click at [604, 81] on div "Egypt" at bounding box center [642, 81] width 118 height 18
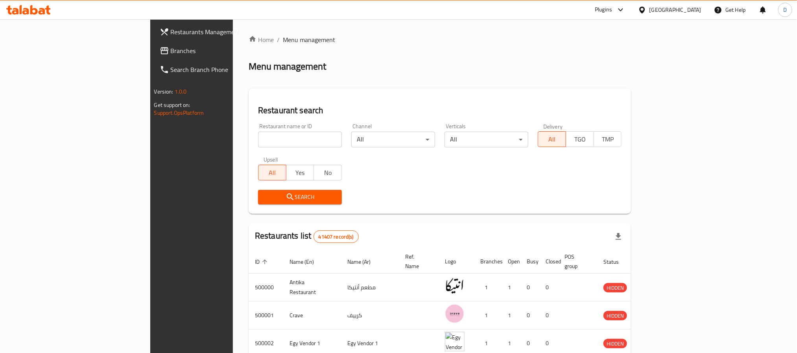
click at [612, 12] on div "Plugins" at bounding box center [603, 9] width 17 height 9
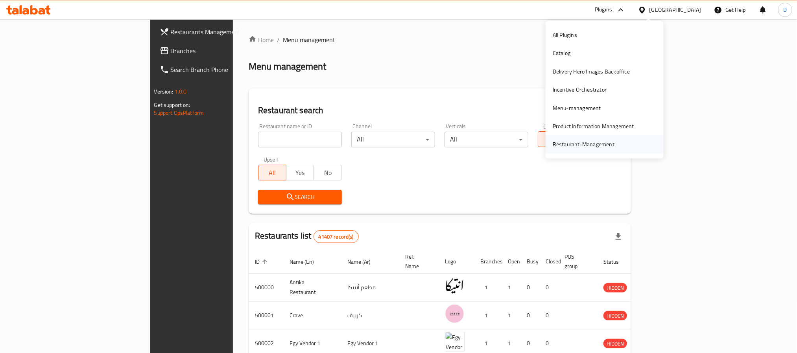
click at [582, 144] on div "Restaurant-Management" at bounding box center [584, 144] width 62 height 9
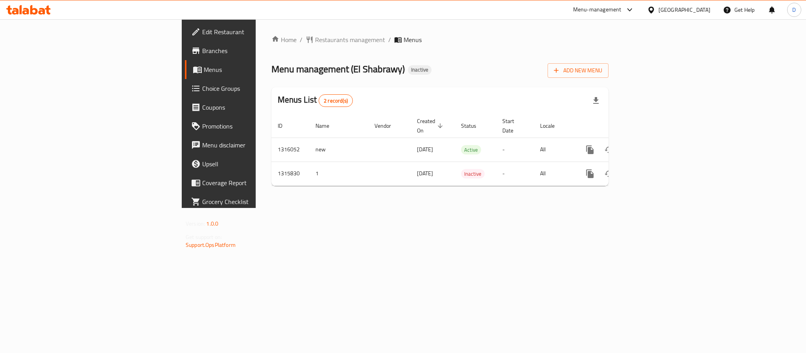
click at [202, 52] on span "Branches" at bounding box center [256, 50] width 108 height 9
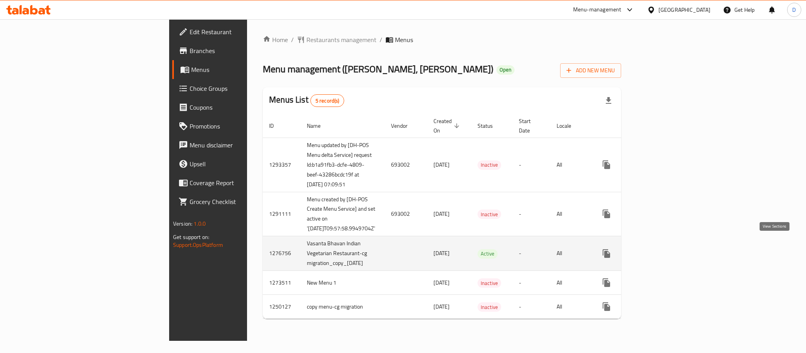
click at [673, 244] on link "enhanced table" at bounding box center [663, 253] width 19 height 19
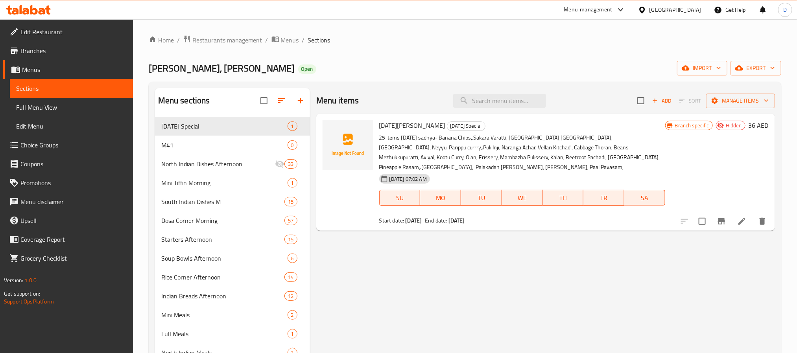
click at [63, 107] on span "Full Menu View" at bounding box center [71, 107] width 111 height 9
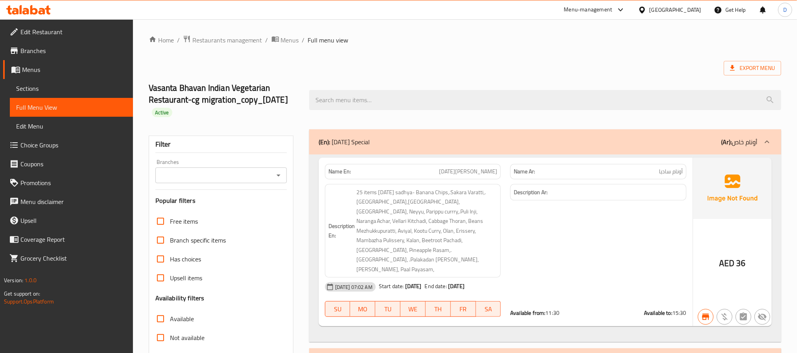
click at [278, 178] on icon "Open" at bounding box center [278, 175] width 9 height 9
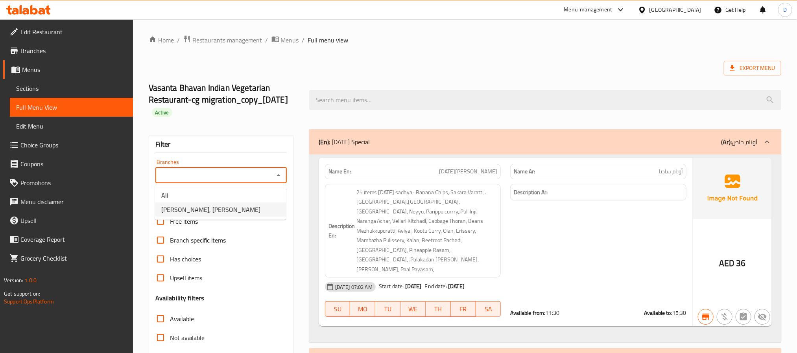
click at [249, 210] on li "Vasanta Bhavan, Al Karama" at bounding box center [220, 210] width 131 height 14
type input "Vasanta Bhavan, Al Karama"
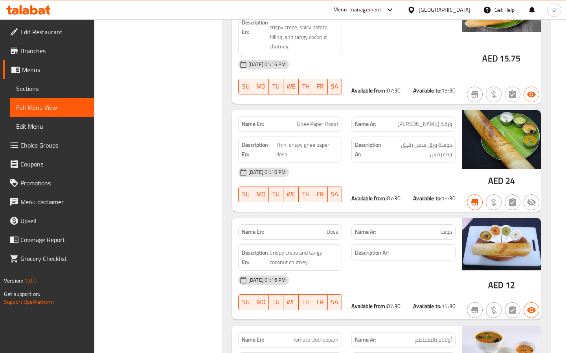
scroll to position [8909, 0]
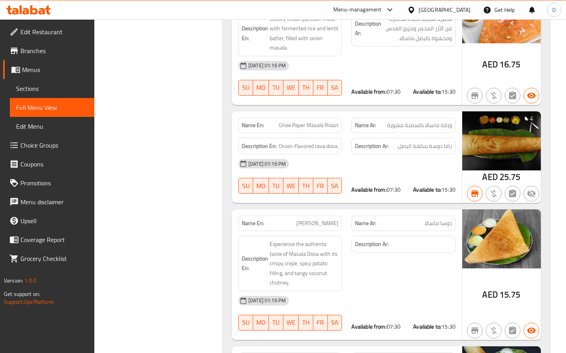
click at [313, 121] on span "Ghee Paper Masala Roast" at bounding box center [309, 125] width 60 height 8
copy span "Ghee Paper Masala Roast"
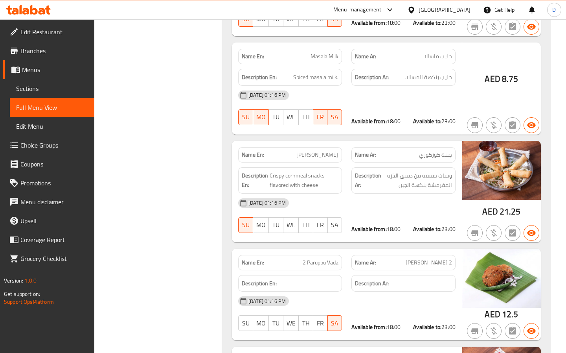
scroll to position [67949, 0]
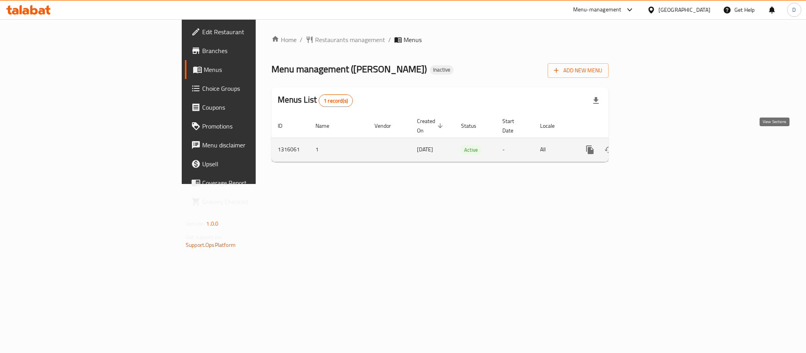
click at [656, 140] on link "enhanced table" at bounding box center [646, 149] width 19 height 19
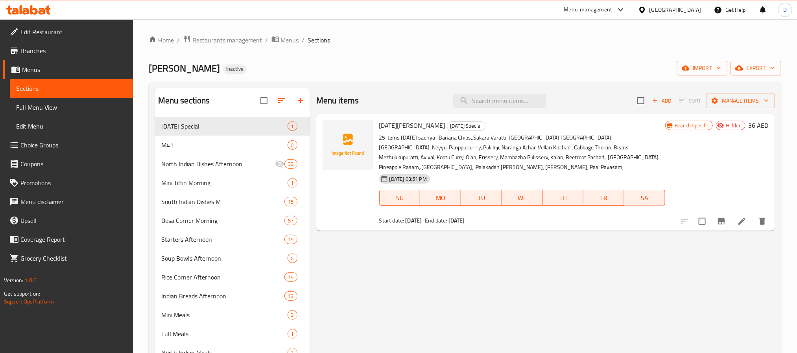
click at [37, 109] on span "Full Menu View" at bounding box center [71, 107] width 111 height 9
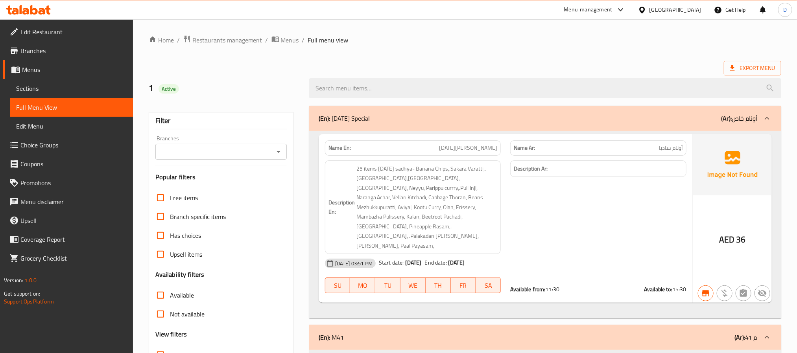
click at [279, 150] on icon "Open" at bounding box center [278, 151] width 9 height 9
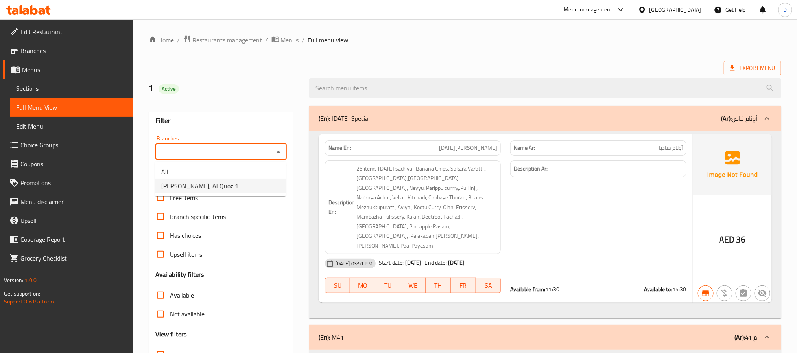
click at [249, 193] on li "[PERSON_NAME], Al Quoz 1" at bounding box center [220, 186] width 131 height 14
type input "[PERSON_NAME], Al Quoz 1"
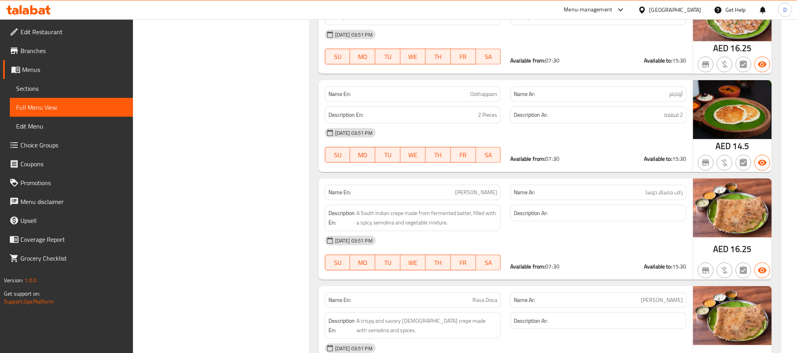
scroll to position [6844, 0]
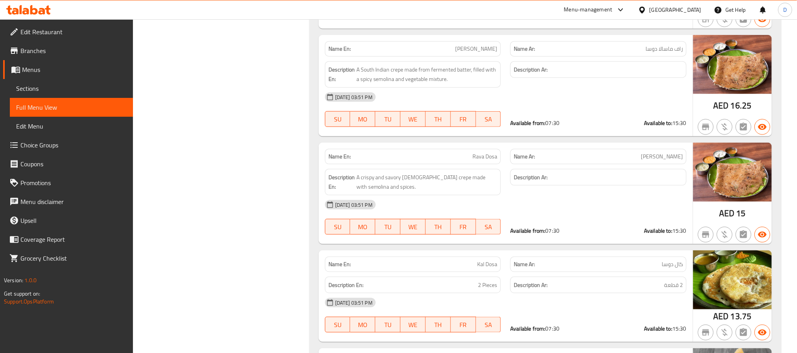
click at [594, 214] on div "[DATE] 03:51 PM" at bounding box center [505, 204] width 371 height 19
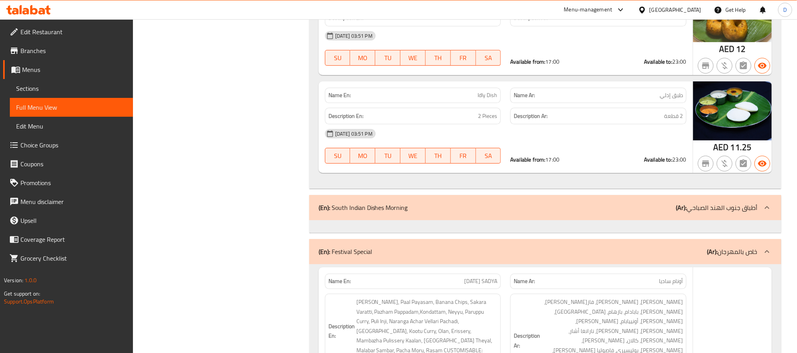
scroll to position [52040, 0]
